Goal: Task Accomplishment & Management: Use online tool/utility

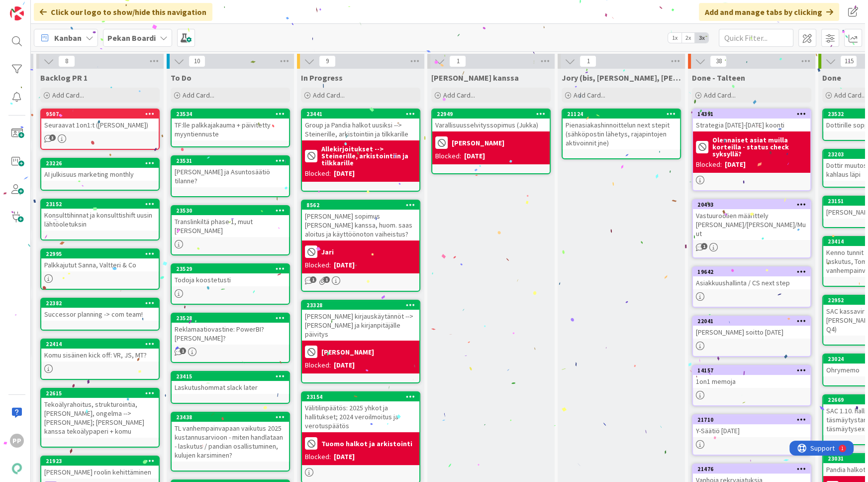
scroll to position [0, 126]
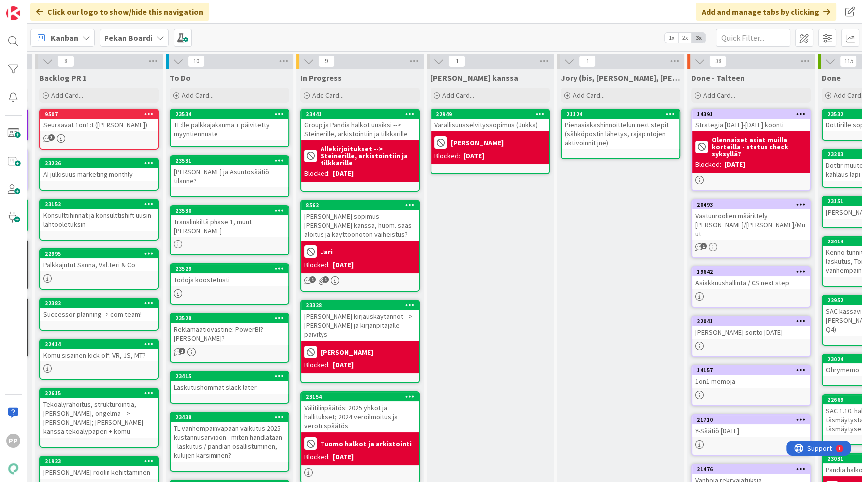
click at [253, 136] on div "TF:lle palkkajakauma + päivitetty myyntiennuste" at bounding box center [229, 129] width 117 height 22
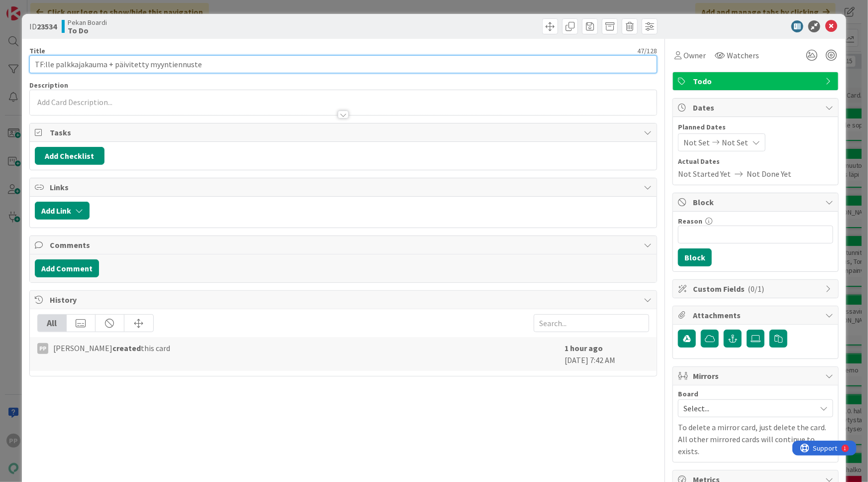
click at [214, 68] on input "TF:lle palkkajakauma + päivitetty myyntiennuste" at bounding box center [343, 64] width 628 height 18
type input "TF:lle palkkajakauma + päivitetty myyntiennuste, slack later"
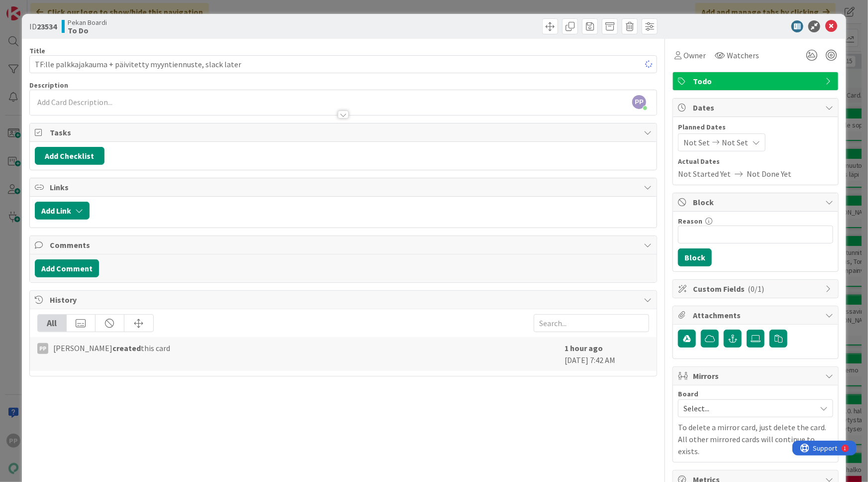
click at [233, 43] on div "Title 60 / 128 TF:lle palkkajakauma + päivitetty myyntiennuste, slack later Des…" at bounding box center [343, 348] width 628 height 619
click at [246, 10] on div "ID 23534 Pekan Boardi To Do Title 60 / 128 TF:lle palkkajakauma + päivitetty my…" at bounding box center [434, 241] width 868 height 482
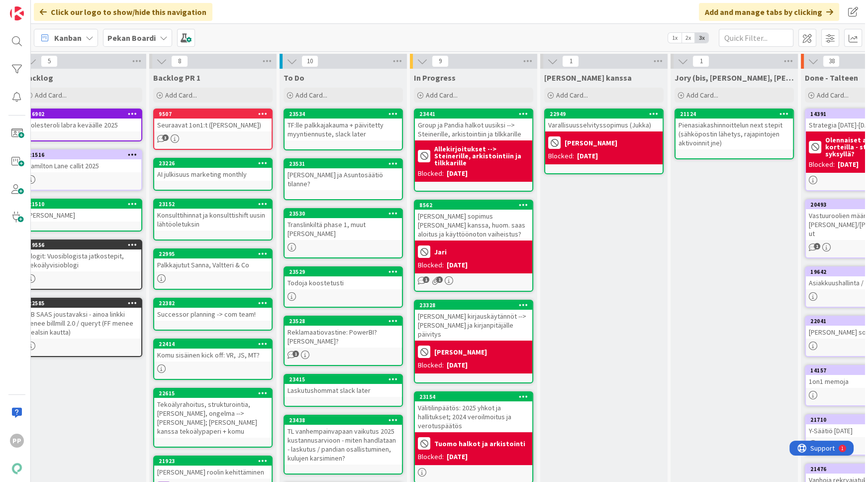
scroll to position [0, 15]
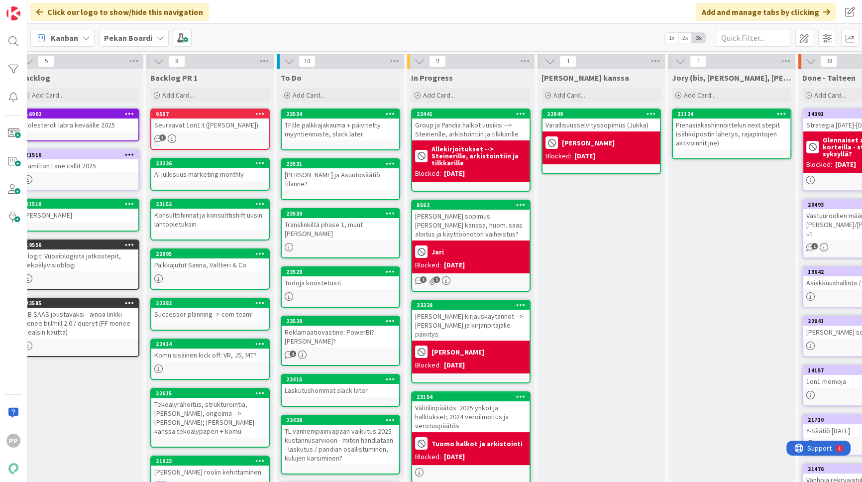
click at [359, 221] on div "Translinkiltä phase 1, muut [PERSON_NAME]" at bounding box center [340, 229] width 117 height 22
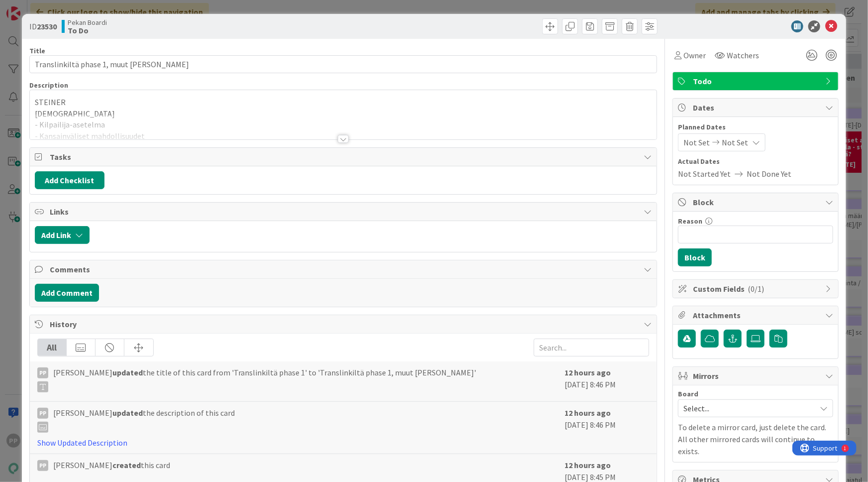
click at [320, 124] on div at bounding box center [343, 126] width 627 height 25
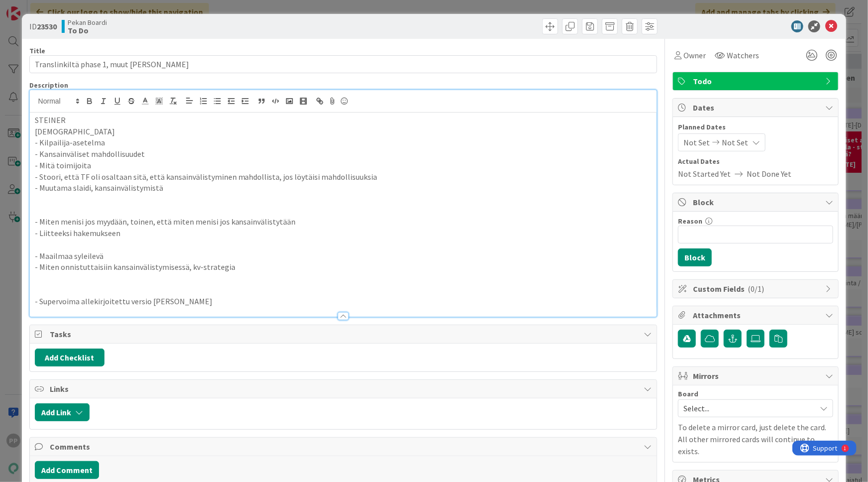
click at [325, 216] on p "- Miten menisi jos myydään, toinen, että miten menisi jos kansainvälistytään" at bounding box center [343, 221] width 617 height 11
click at [279, 223] on p "- Miten menisi jos myydään, toinen, että miten menisi jos kansainvälistytään" at bounding box center [343, 221] width 617 height 11
click at [307, 266] on p "- Miten onnistuttaisiin kansainvälistymisessä, kv-strategia" at bounding box center [343, 266] width 617 height 11
click at [829, 26] on icon at bounding box center [831, 26] width 12 height 12
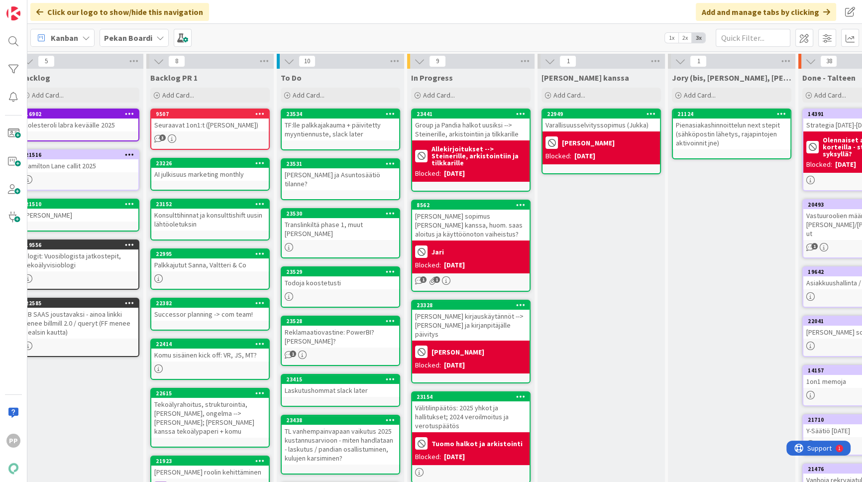
click at [363, 218] on div "Translinkiltä phase 1, muut [PERSON_NAME]" at bounding box center [340, 229] width 117 height 22
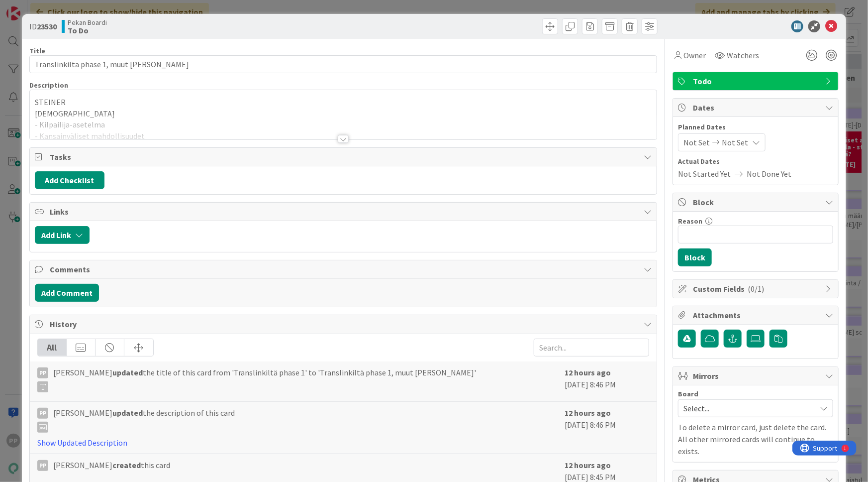
click at [165, 122] on div at bounding box center [343, 126] width 627 height 25
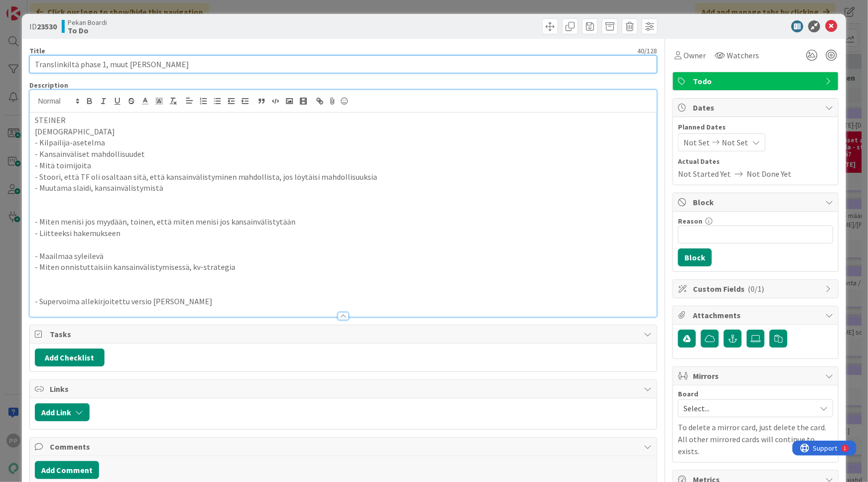
click at [160, 68] on input "Translinkiltä phase 1, muut [PERSON_NAME]" at bounding box center [343, 64] width 628 height 18
type input "[PERSON_NAME] supervoimasopimus ja TF Phase 1 raportti"
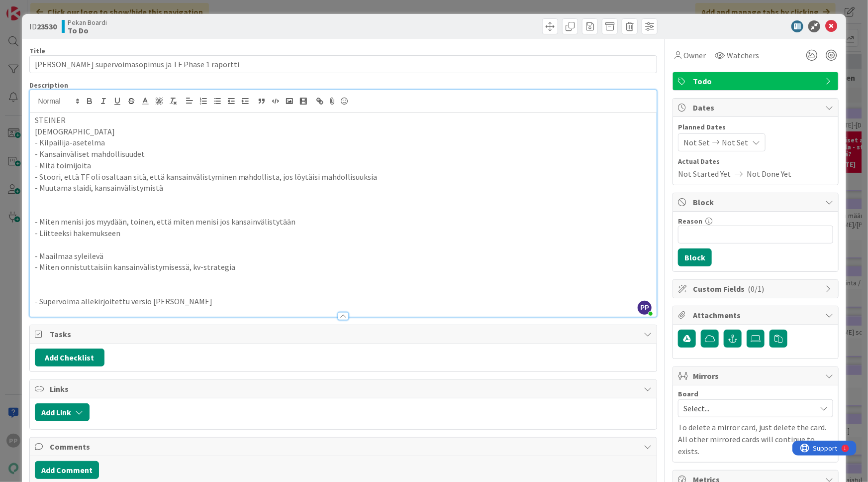
click at [159, 164] on p "- Mitä toimijoita" at bounding box center [343, 165] width 617 height 11
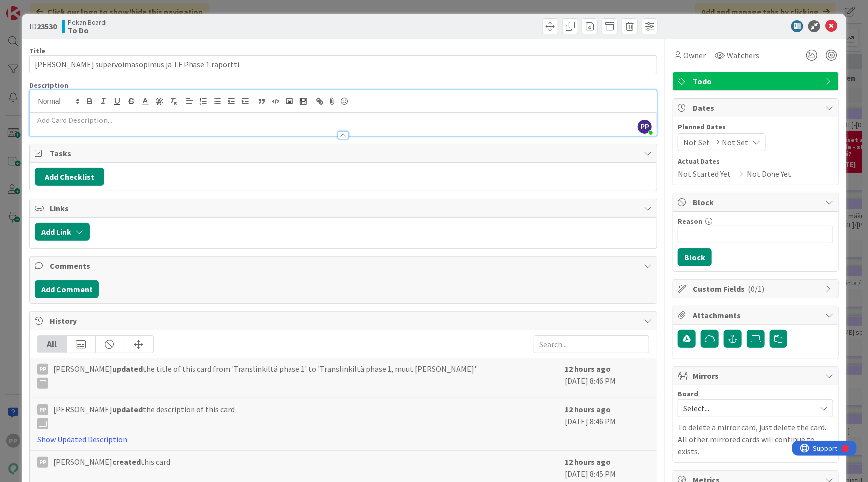
click at [271, 32] on div "Pekan Boardi To Do" at bounding box center [202, 26] width 280 height 16
click at [279, 26] on div "Pekan Boardi To Do" at bounding box center [202, 26] width 280 height 16
click at [289, 4] on div "ID 23530 Pekan Boardi To Do Title 49 / 128 Henrille supervoimasopimus ja TF Pha…" at bounding box center [434, 241] width 868 height 482
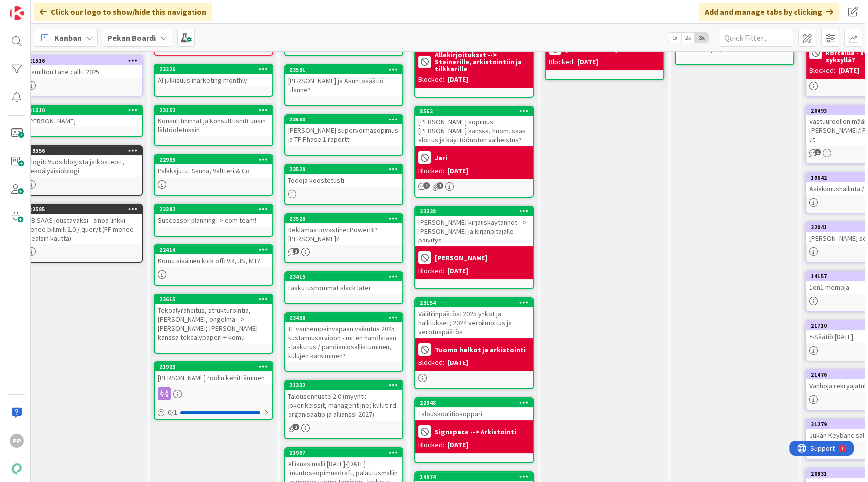
scroll to position [94, 15]
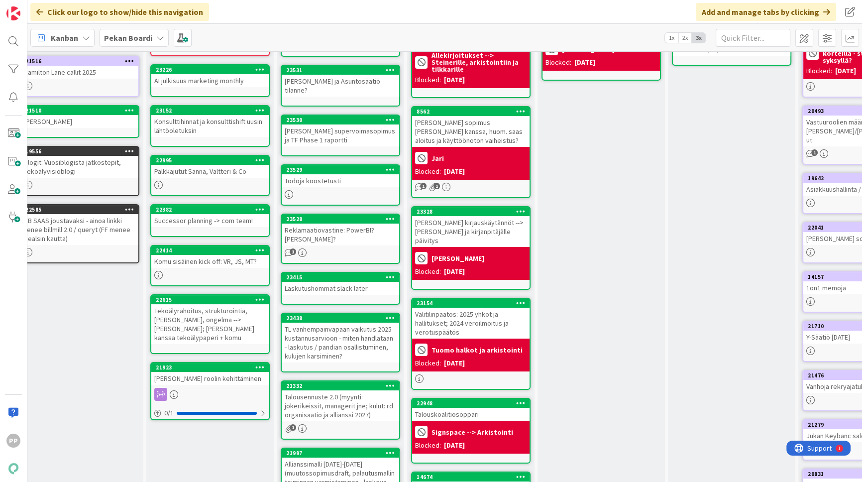
click at [369, 273] on div "23415" at bounding box center [340, 277] width 117 height 9
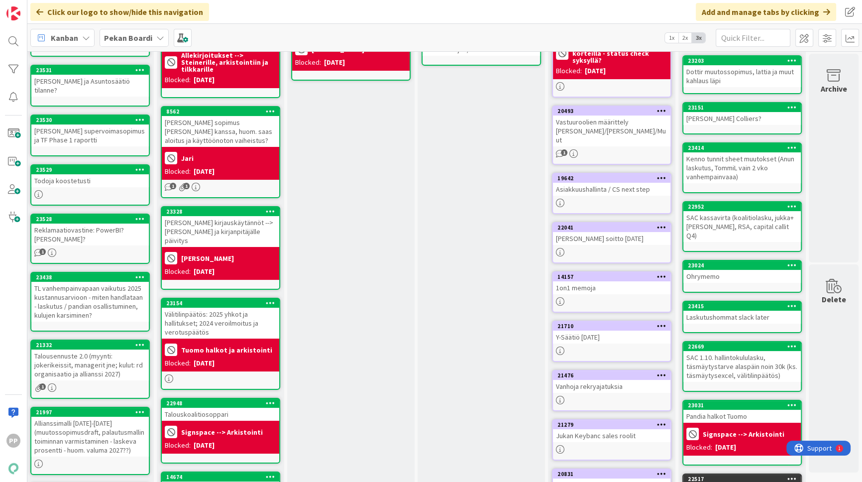
scroll to position [94, 0]
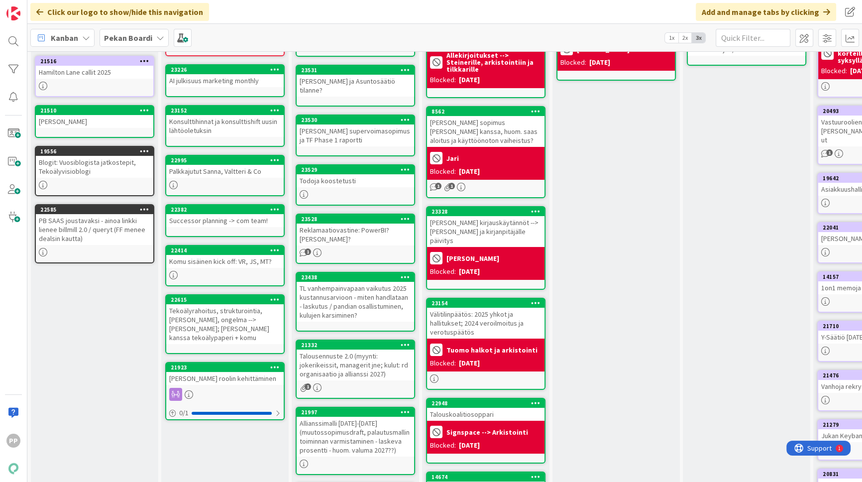
click at [626, 343] on div "[PERSON_NAME] kanssa Add Card... 22949 Varallisuusselvityssopimus ([PERSON_NAME…" at bounding box center [615, 430] width 127 height 911
